Goal: Task Accomplishment & Management: Manage account settings

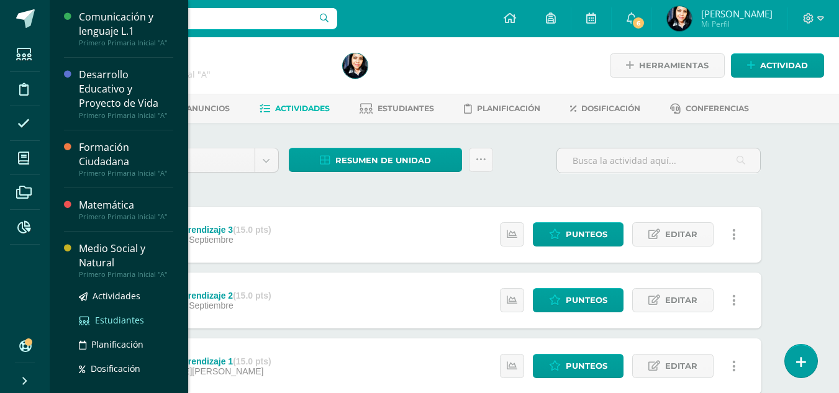
scroll to position [124, 0]
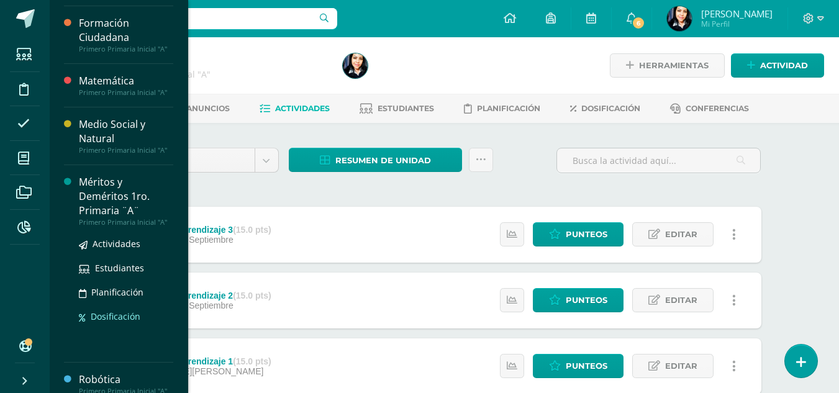
click at [104, 323] on div "Méritos y Deméritos 1ro. Primaria ¨A¨ Primero Primaria Inicial "A" Actividades …" at bounding box center [126, 263] width 94 height 177
click at [120, 200] on div "Méritos y Deméritos 1ro. Primaria ¨A¨" at bounding box center [126, 196] width 94 height 43
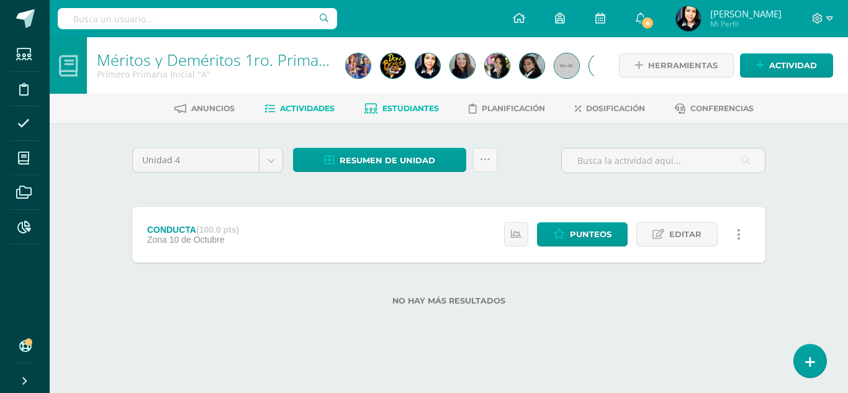
click at [408, 106] on span "Estudiantes" at bounding box center [410, 108] width 56 height 9
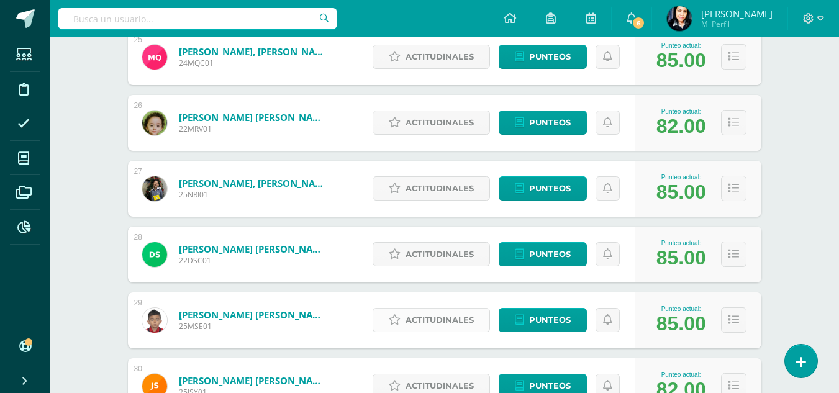
scroll to position [1882, 0]
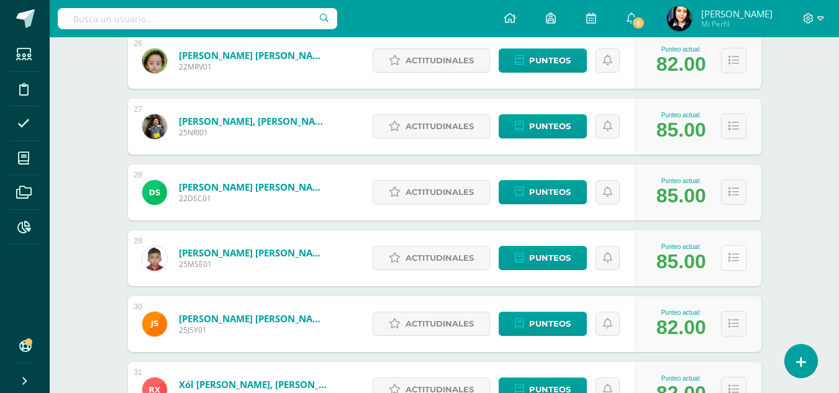
click at [733, 261] on icon at bounding box center [733, 258] width 11 height 11
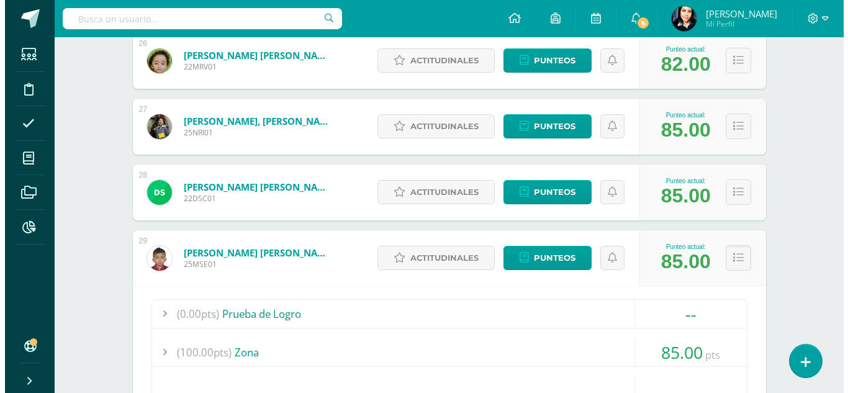
scroll to position [2068, 0]
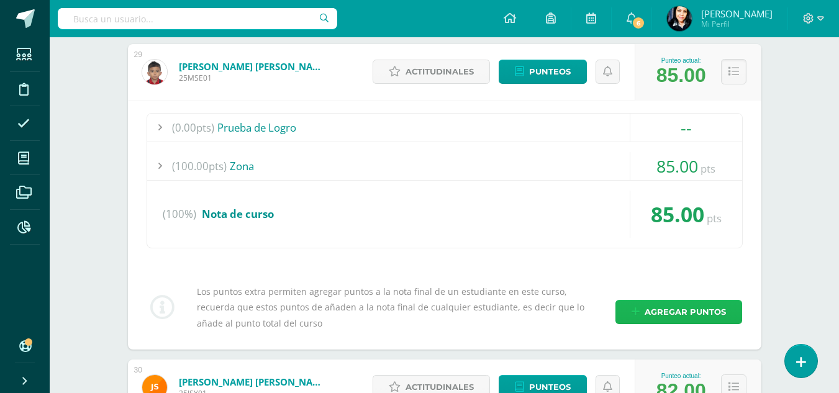
click at [662, 315] on span "Agregar puntos" at bounding box center [684, 311] width 81 height 23
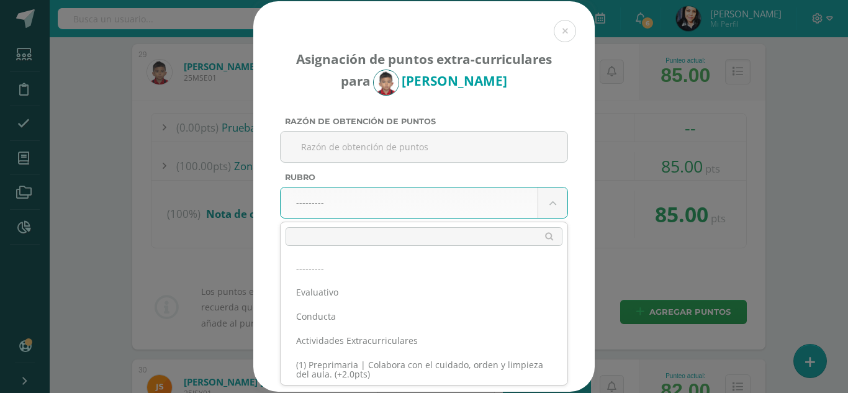
click at [525, 238] on input "text" at bounding box center [424, 236] width 277 height 19
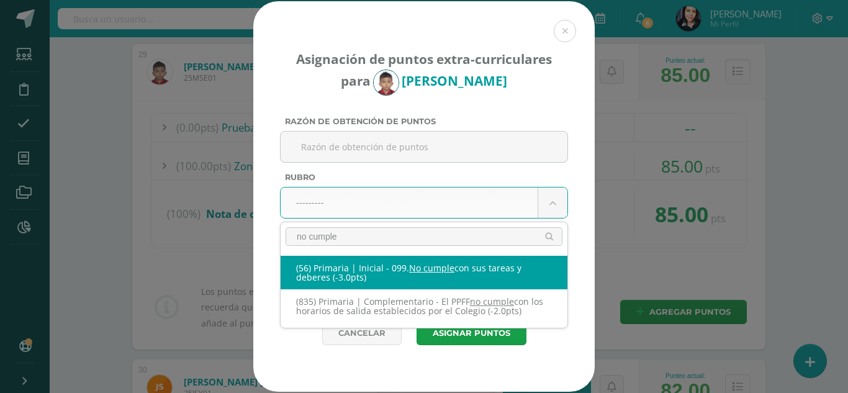
type input "no cumple"
select select "117"
type input "-3"
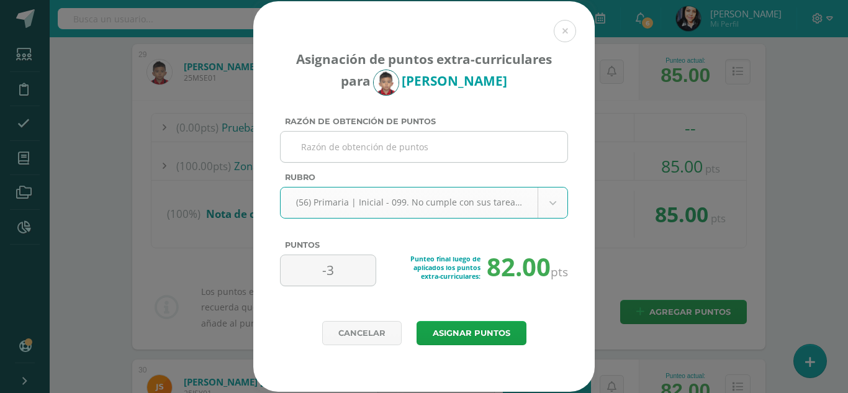
click at [409, 150] on input "Razón de obtención de puntos" at bounding box center [424, 147] width 277 height 30
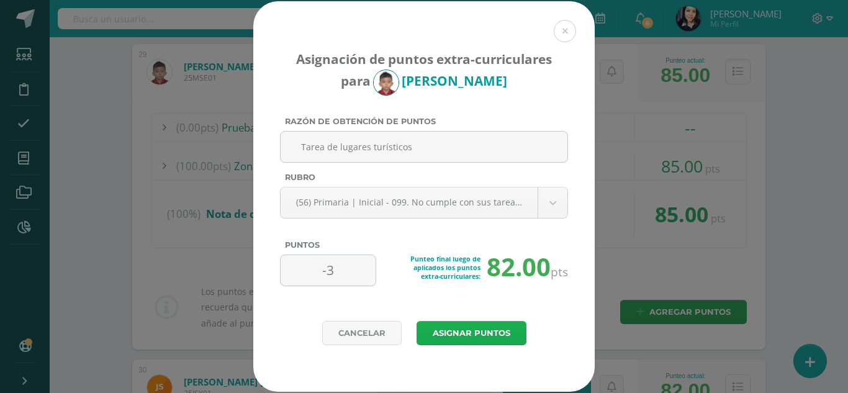
type input "Tarea de lugares turísticos"
click at [465, 331] on button "Asignar puntos" at bounding box center [472, 333] width 110 height 24
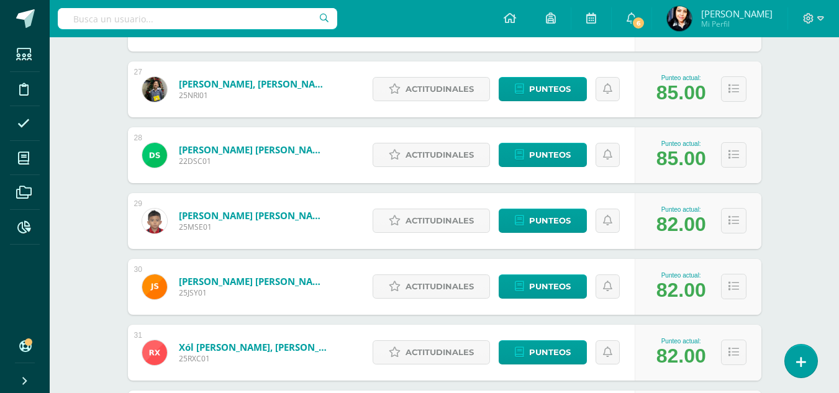
scroll to position [2055, 0]
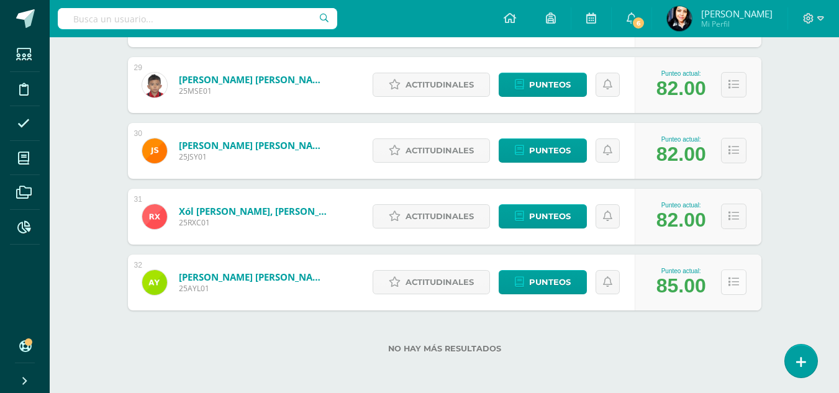
click at [729, 284] on icon at bounding box center [733, 282] width 11 height 11
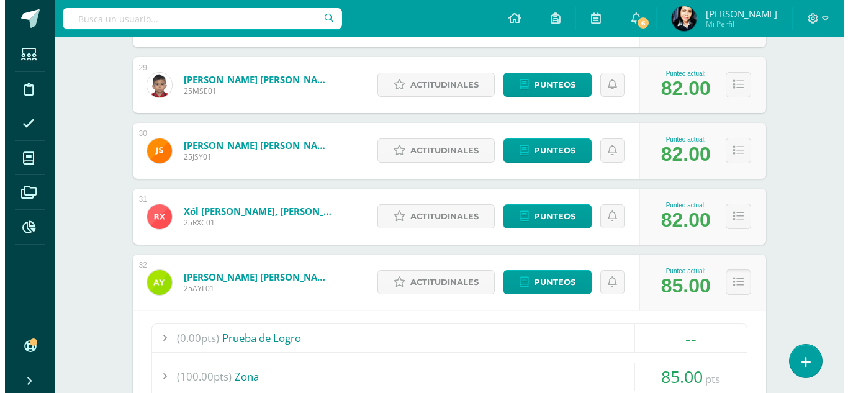
scroll to position [2303, 0]
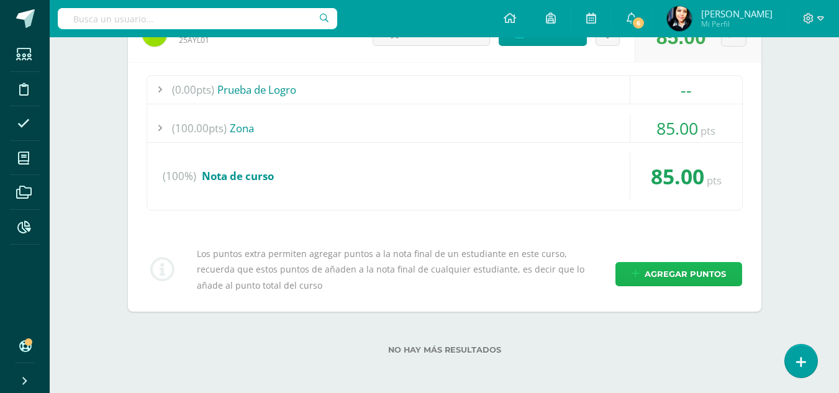
click at [680, 274] on span "Agregar puntos" at bounding box center [684, 274] width 81 height 23
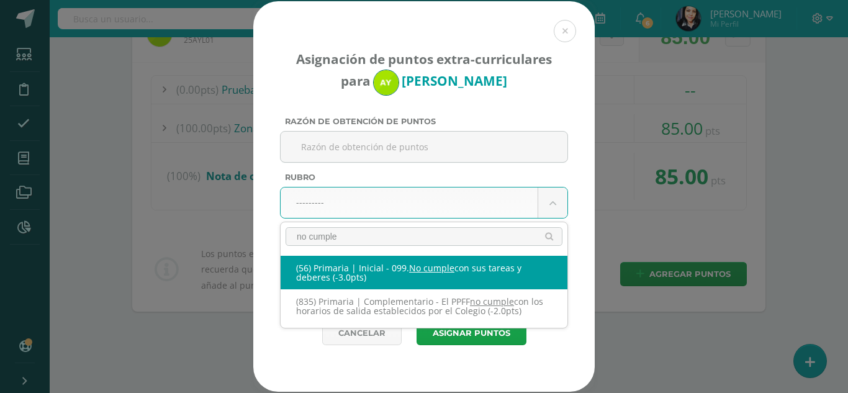
type input "no cumple"
select select "117"
type input "-3"
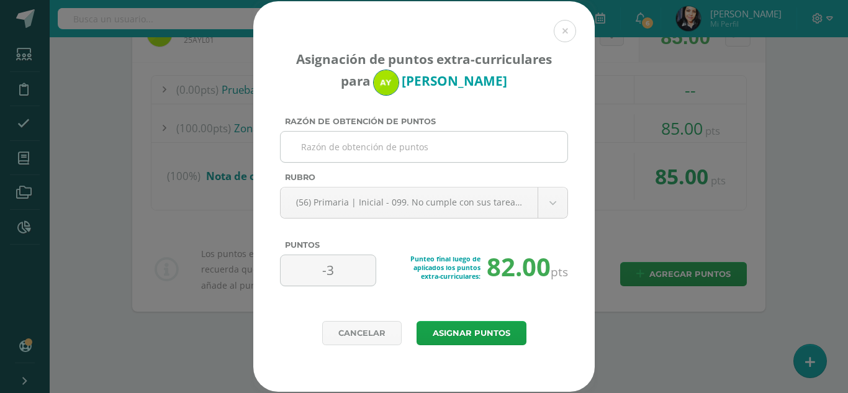
click at [392, 147] on input "Razón de obtención de puntos" at bounding box center [424, 147] width 277 height 30
type input "t"
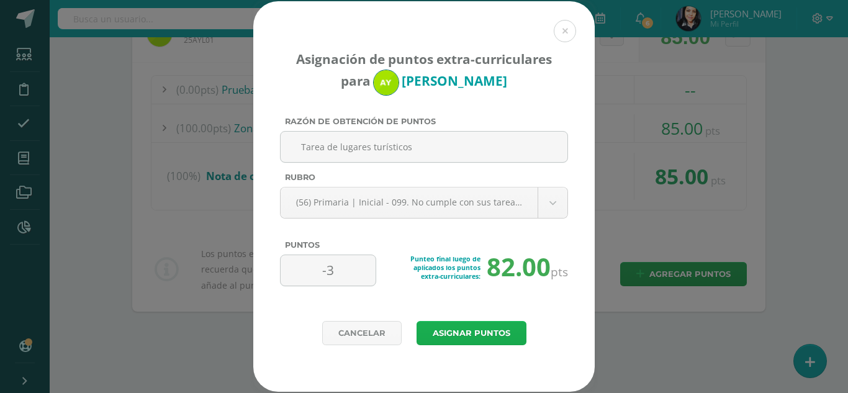
type input "Tarea de lugares turísticos"
click at [462, 328] on button "Asignar puntos" at bounding box center [472, 333] width 110 height 24
